Goal: Book appointment/travel/reservation

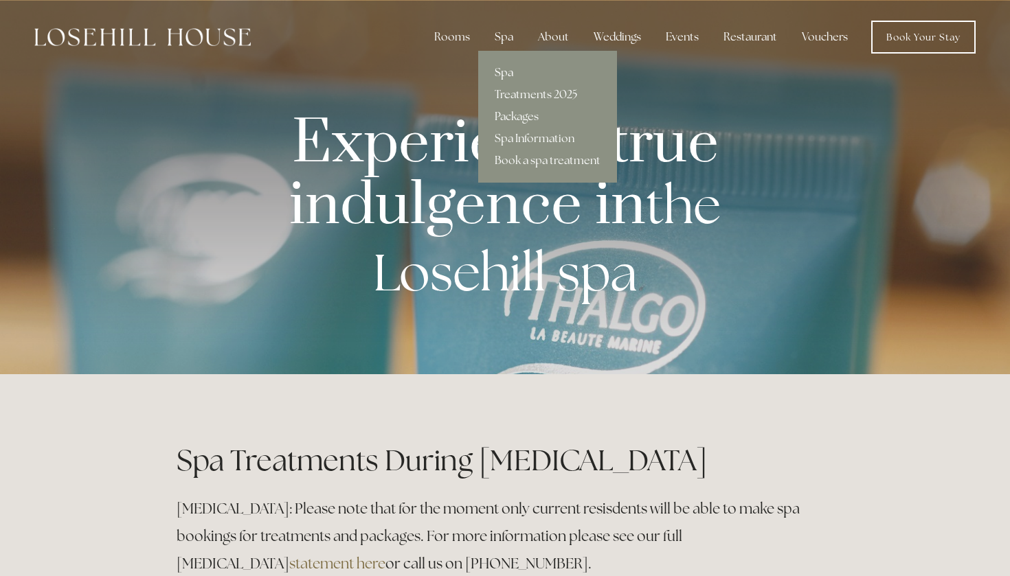
click at [505, 68] on link "Spa" at bounding box center [547, 73] width 139 height 22
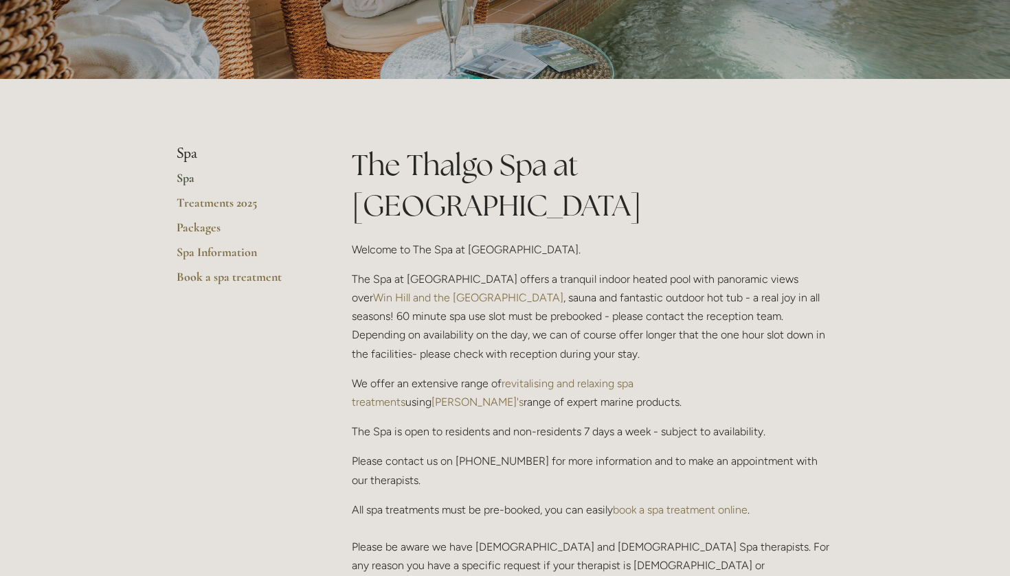
scroll to position [266, 0]
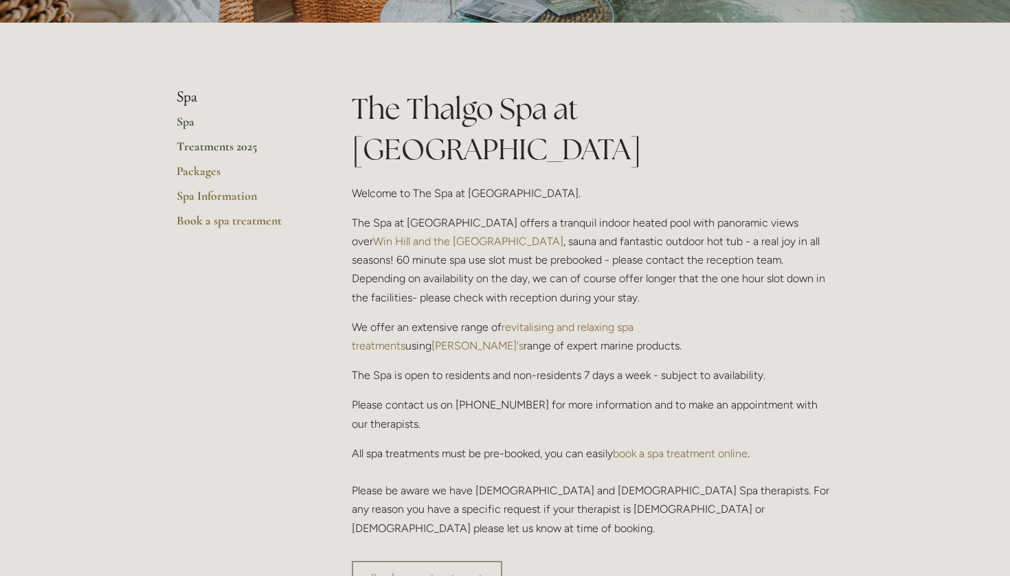
click at [228, 150] on link "Treatments 2025" at bounding box center [242, 151] width 131 height 25
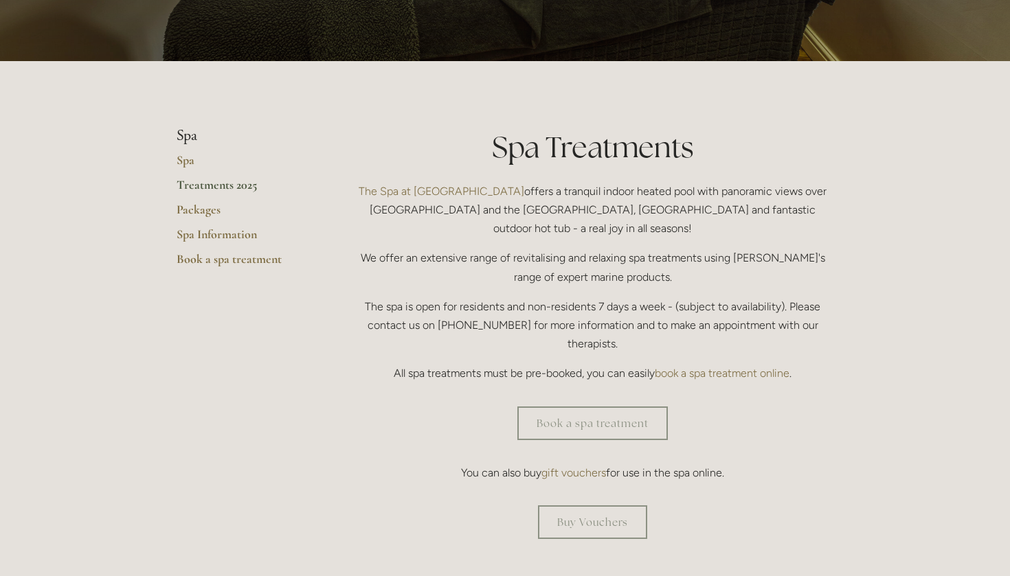
scroll to position [293, 0]
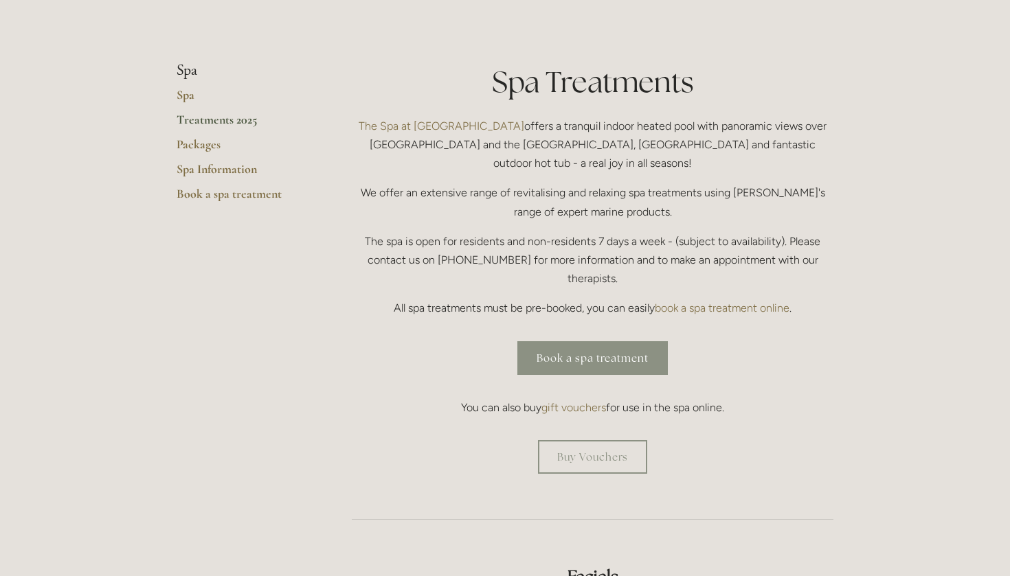
click at [562, 341] on link "Book a spa treatment" at bounding box center [592, 358] width 150 height 34
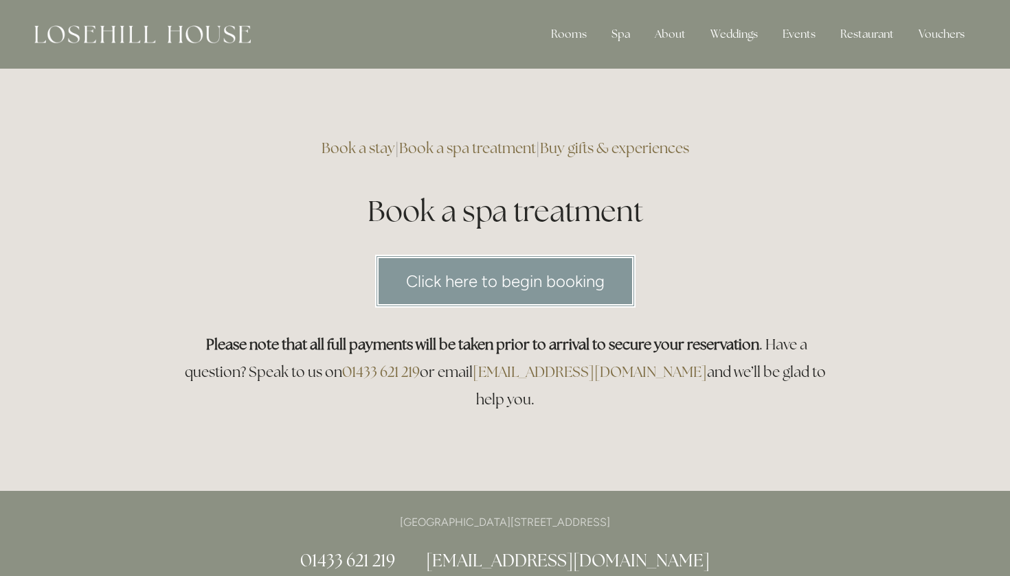
click at [525, 269] on link "Click here to begin booking" at bounding box center [505, 281] width 260 height 53
